Goal: Transaction & Acquisition: Purchase product/service

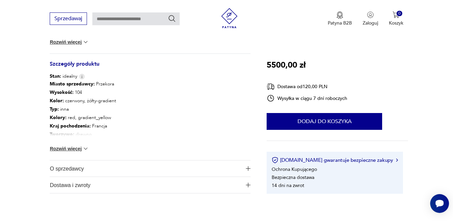
scroll to position [363, 0]
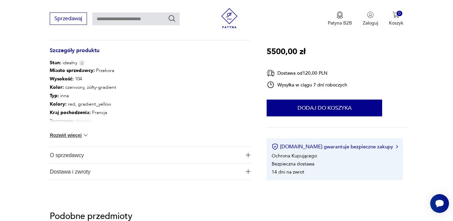
click at [86, 135] on img at bounding box center [85, 135] width 7 height 7
